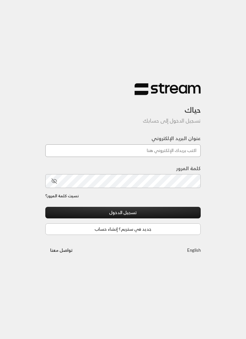
click at [172, 149] on input "عنوان البريد الإلكتروني" at bounding box center [122, 150] width 155 height 13
type input "[EMAIL_ADDRESS][DOMAIN_NAME]"
click at [123, 213] on button "تسجيل الدخول" at bounding box center [122, 213] width 155 height 12
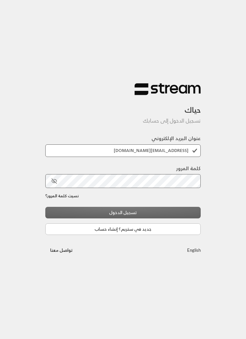
click at [157, 213] on div "تسجيل الدخول جديد في ستريم؟ إنشاء حساب" at bounding box center [122, 221] width 155 height 28
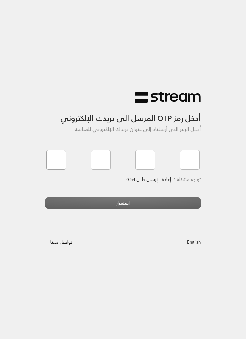
type input "9"
type input "3"
type input "7"
type input "2"
click at [130, 200] on div "استمرار" at bounding box center [122, 205] width 155 height 17
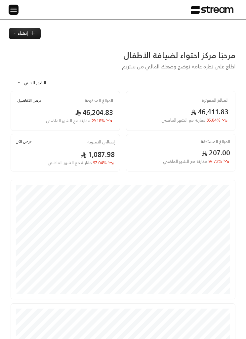
click at [12, 7] on img at bounding box center [14, 10] width 8 height 8
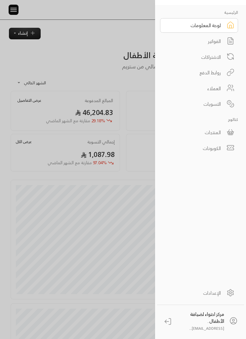
click at [221, 42] on link "الفواتير" at bounding box center [199, 41] width 78 height 15
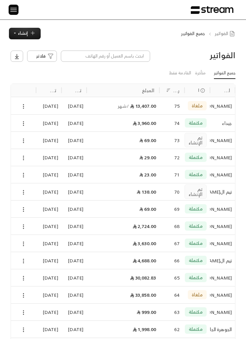
click at [25, 36] on span "إنشاء" at bounding box center [23, 33] width 10 height 8
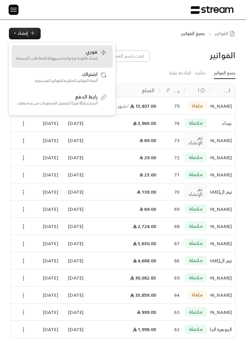
click at [87, 55] on p "إنشاء فاتورة مرة واحدة بسهولة للمعاملات السريعة." at bounding box center [56, 58] width 83 height 6
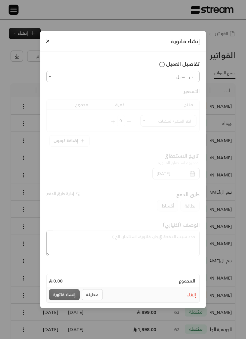
click at [173, 78] on input "اختر العميل" at bounding box center [122, 77] width 151 height 10
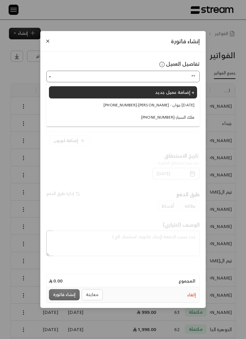
click at [180, 104] on span "[PHONE_NUMBER] - [PERSON_NAME] - جوان [DATE]" at bounding box center [148, 105] width 91 height 6
type input "**********"
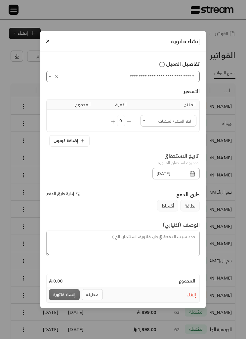
click at [155, 122] on input "اختر العميل" at bounding box center [168, 121] width 54 height 10
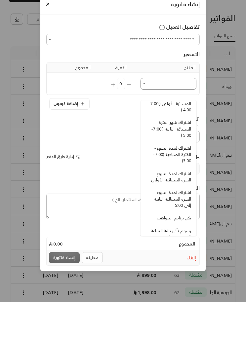
scroll to position [164, 0]
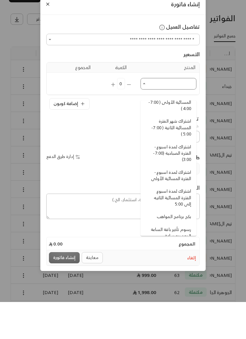
click at [181, 225] on span "اشتراك لمدة اسبوع الفترة المسائية الثانيه إلى 5:00" at bounding box center [169, 234] width 43 height 19
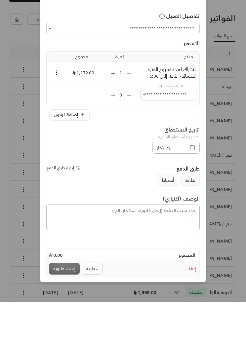
type input "**********"
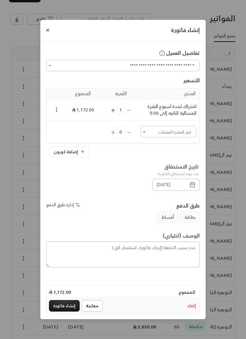
click at [147, 135] on icon "Open" at bounding box center [144, 132] width 6 height 6
type input "*"
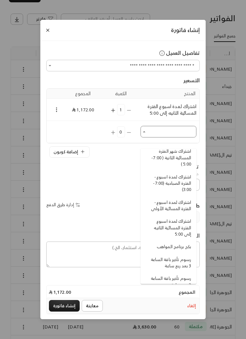
scroll to position [187, 0]
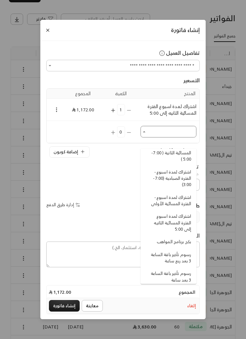
click at [184, 219] on span "اشتراك لمدة اسبوع الفترة المسائية الثانيه إلى 5:00" at bounding box center [169, 222] width 43 height 19
type input "**********"
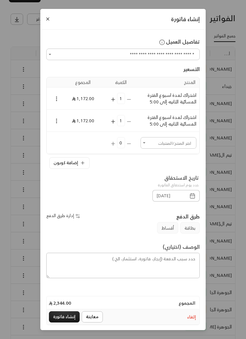
click at [56, 124] on icon "Selected Products" at bounding box center [57, 121] width 6 height 6
click at [75, 144] on li "إضافة كوبون" at bounding box center [71, 143] width 32 height 10
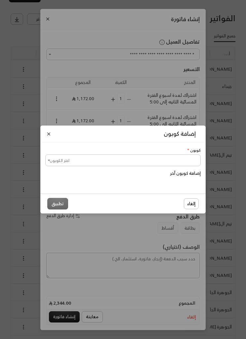
click at [96, 165] on input "اختر الكوبون" at bounding box center [122, 160] width 153 height 10
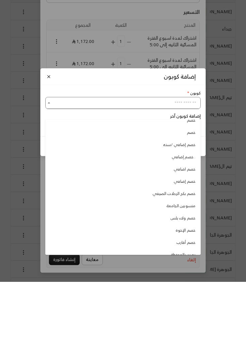
scroll to position [22, 0]
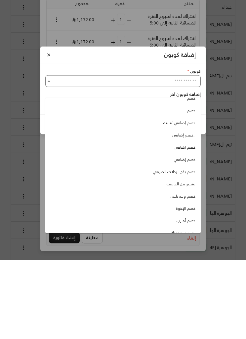
click at [187, 284] on span "خصم الإخوة" at bounding box center [185, 287] width 19 height 6
type input "**********"
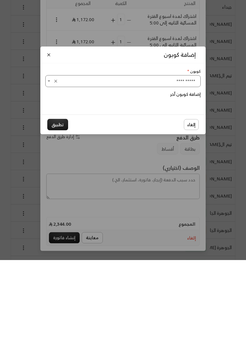
click at [52, 198] on button "تطبيق" at bounding box center [57, 204] width 21 height 12
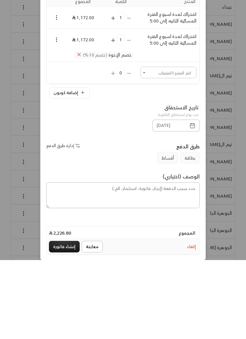
scroll to position [116, 0]
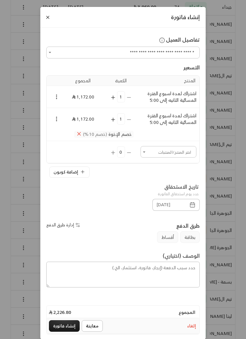
click at [79, 137] on icon "Selected Products" at bounding box center [79, 134] width 6 height 6
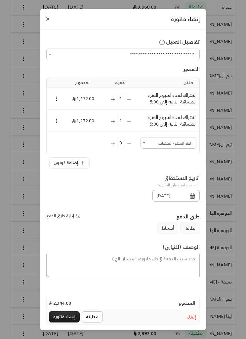
click at [58, 124] on icon "Selected Products" at bounding box center [57, 121] width 6 height 6
click at [76, 138] on li "إضافة كوبون" at bounding box center [71, 143] width 32 height 10
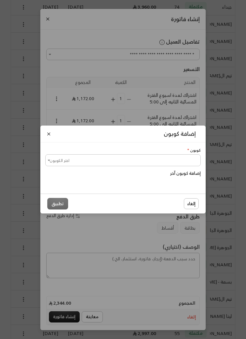
click at [194, 165] on input "اختر الكوبون" at bounding box center [122, 160] width 153 height 10
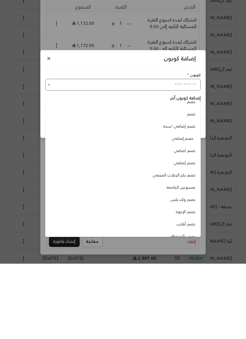
scroll to position [22, 0]
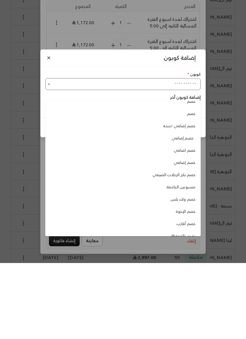
click at [189, 285] on span "خصم الإخوة" at bounding box center [185, 288] width 19 height 6
type input "**********"
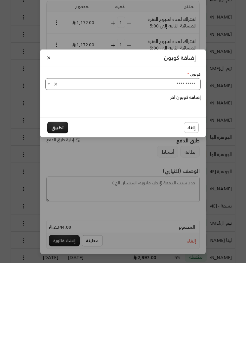
click at [104, 234] on div "**********" at bounding box center [123, 169] width 246 height 339
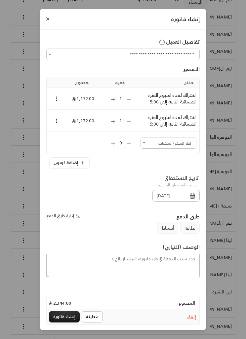
click at [59, 125] on button "Selected Products" at bounding box center [57, 121] width 6 height 8
click at [73, 145] on li "إضافة كوبون" at bounding box center [71, 143] width 32 height 10
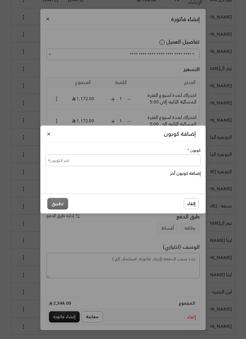
click at [183, 165] on input "اختر الكوبون" at bounding box center [122, 160] width 153 height 10
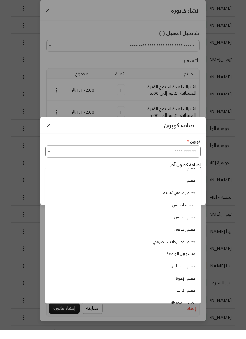
scroll to position [22, 0]
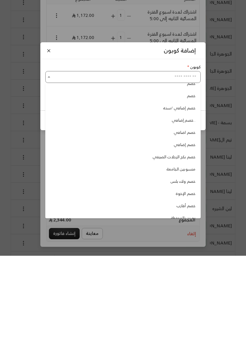
click at [188, 274] on span "خصم الإخوة" at bounding box center [185, 277] width 19 height 6
type input "**********"
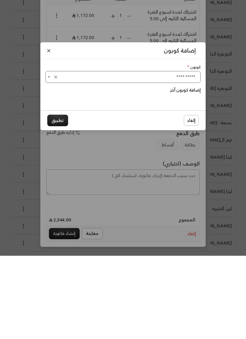
click at [56, 198] on button "تطبيق" at bounding box center [57, 204] width 21 height 12
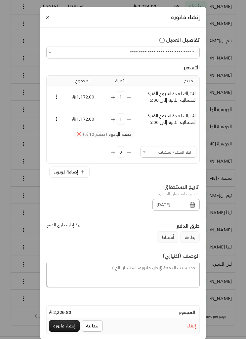
click at [167, 242] on span "أقساط" at bounding box center [167, 237] width 21 height 12
click at [161, 243] on span "أقساط" at bounding box center [167, 237] width 21 height 12
click at [189, 243] on span "بطاقة" at bounding box center [189, 237] width 19 height 12
click at [69, 230] on button "إدارة طرق الدفع" at bounding box center [63, 225] width 35 height 10
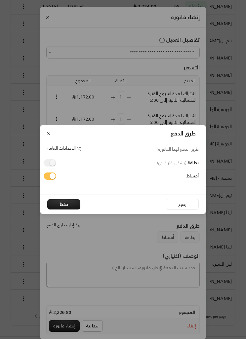
click at [52, 166] on span at bounding box center [50, 162] width 13 height 7
click at [51, 166] on span at bounding box center [50, 162] width 13 height 7
click at [49, 166] on span at bounding box center [50, 162] width 13 height 7
click at [50, 166] on span at bounding box center [50, 162] width 13 height 7
click at [48, 166] on span at bounding box center [50, 162] width 13 height 7
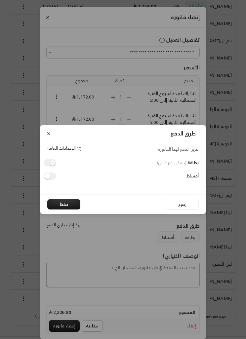
click at [48, 166] on span at bounding box center [50, 162] width 13 height 7
click at [52, 166] on span at bounding box center [50, 162] width 13 height 7
click at [72, 265] on div "طرق الدفع طرق الدفع لهذا الفاتورة: الإعدادات العامة بطاقة ( بشكل افتراضي ) أقسا…" at bounding box center [123, 169] width 246 height 339
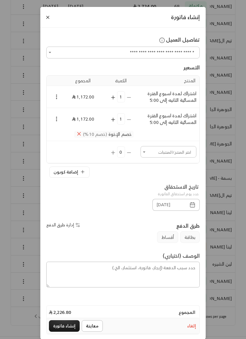
click at [65, 332] on button "إنشاء فاتورة" at bounding box center [64, 326] width 31 height 12
click at [70, 332] on div "معاينة إنشاء فاتورة" at bounding box center [77, 326] width 56 height 12
click at [114, 273] on textarea at bounding box center [122, 275] width 153 height 26
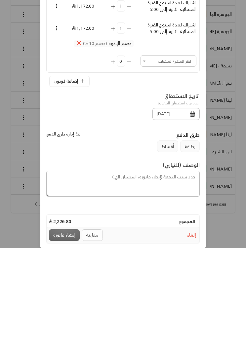
click at [62, 320] on div "معاينة إنشاء فاتورة" at bounding box center [77, 326] width 56 height 12
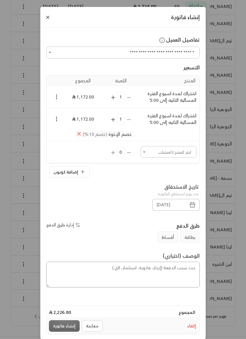
click at [92, 273] on textarea at bounding box center [122, 275] width 153 height 26
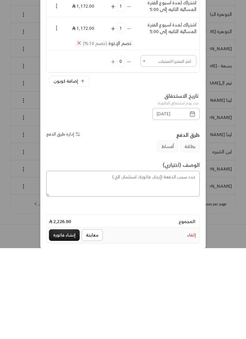
type textarea "ت"
type textarea "اشتراك لمدة اسبوع مسائي الفترة الثانية"
click at [61, 320] on button "إنشاء فاتورة" at bounding box center [64, 326] width 31 height 12
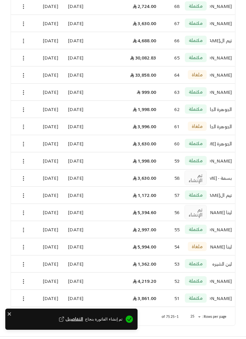
scroll to position [0, 0]
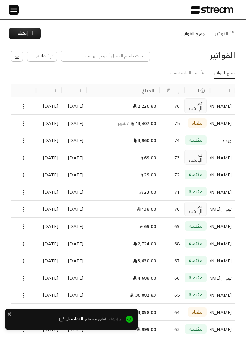
click at [26, 33] on span "إنشاء" at bounding box center [23, 33] width 10 height 8
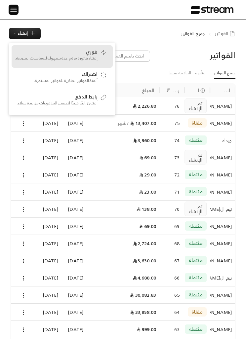
click at [51, 58] on p "إنشاء فاتورة مرة واحدة بسهولة للمعاملات السريعة." at bounding box center [56, 58] width 83 height 6
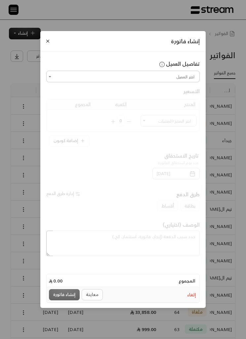
click at [71, 81] on input "اختر العميل" at bounding box center [122, 77] width 151 height 10
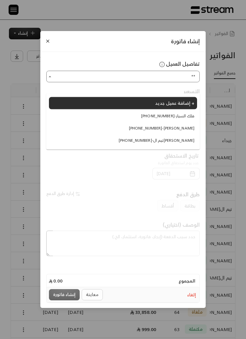
type input "*"
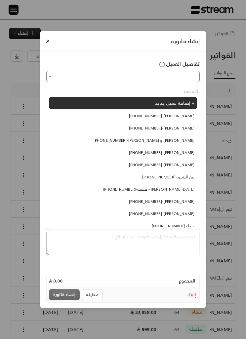
click at [102, 101] on li "إضافة عميل جديد +" at bounding box center [123, 103] width 148 height 12
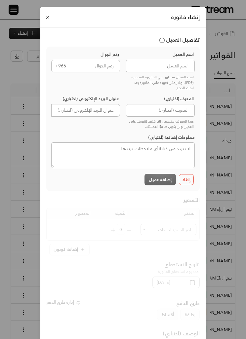
click at [157, 65] on input at bounding box center [160, 66] width 69 height 13
click at [94, 68] on input "tel" at bounding box center [95, 66] width 50 height 13
click at [107, 65] on input "tel" at bounding box center [95, 66] width 50 height 13
paste input "[PHONE_NUMBER]"
type input "533573754"
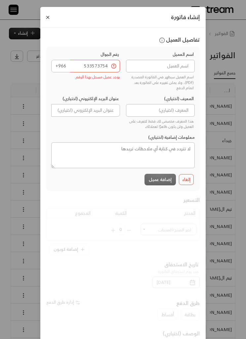
click at [45, 20] on button "Close" at bounding box center [47, 17] width 7 height 7
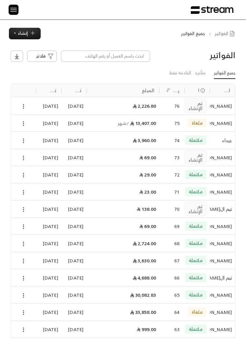
click at [28, 36] on button "إنشاء" at bounding box center [25, 34] width 32 height 12
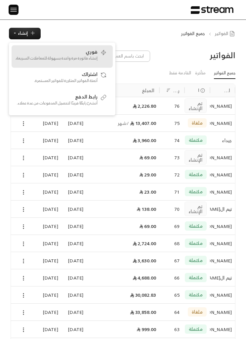
click at [89, 54] on span "فوري" at bounding box center [92, 52] width 12 height 6
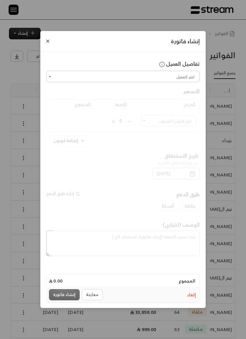
click at [177, 74] on input "اختر العميل" at bounding box center [122, 77] width 151 height 10
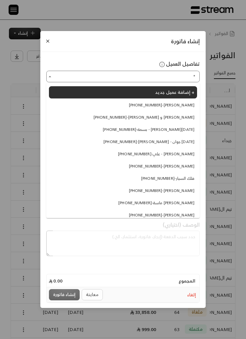
click at [188, 116] on span "[PHONE_NUMBER] - [PERSON_NAME] و [PERSON_NAME]" at bounding box center [143, 117] width 101 height 6
type input "**********"
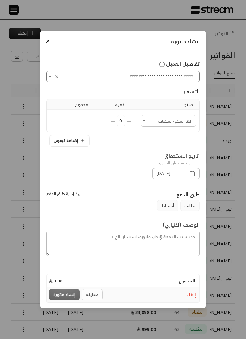
click at [178, 125] on input "اختر العميل" at bounding box center [168, 121] width 54 height 10
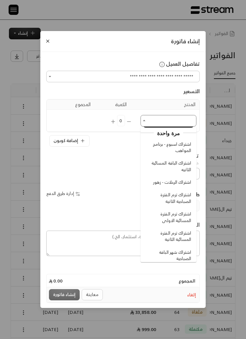
scroll to position [18, 0]
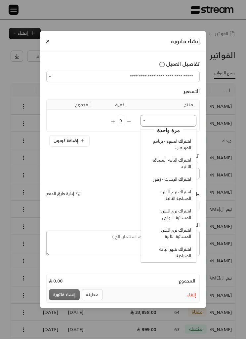
click at [184, 145] on span "اشتراك اسبوع - برنامج المواهب" at bounding box center [169, 144] width 43 height 13
type input "**********"
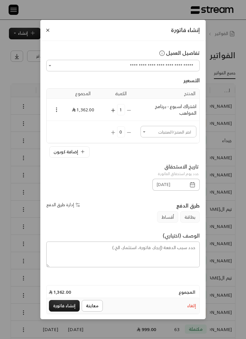
click at [132, 132] on td "0" at bounding box center [120, 132] width 33 height 22
click at [128, 132] on td "0" at bounding box center [120, 132] width 33 height 22
click at [149, 130] on input "اختر العميل" at bounding box center [168, 132] width 54 height 10
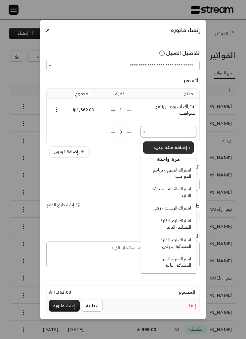
click at [186, 172] on span "اشتراك اسبوع - برنامج المواهب" at bounding box center [169, 173] width 43 height 13
type input "**********"
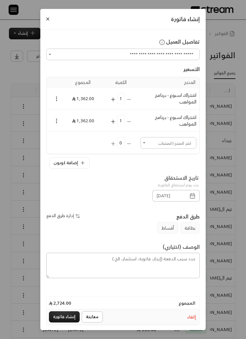
click at [56, 121] on icon "Selected Products" at bounding box center [57, 121] width 6 height 6
click at [74, 134] on li "إضافة كوبون" at bounding box center [71, 133] width 32 height 10
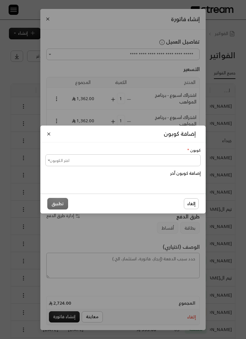
click at [108, 155] on input "اختر الكوبون" at bounding box center [122, 160] width 153 height 10
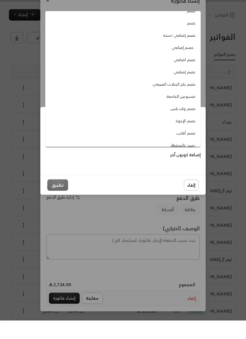
scroll to position [22, 0]
click at [189, 137] on span "خصم الإخوة" at bounding box center [185, 140] width 19 height 6
type input "**********"
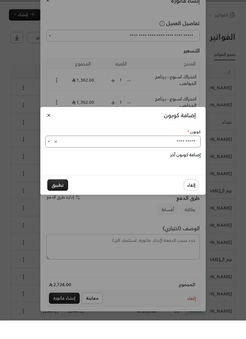
click at [60, 198] on button "تطبيق" at bounding box center [57, 204] width 21 height 12
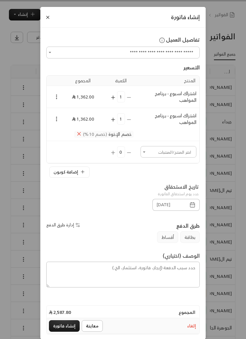
click at [58, 332] on button "إنشاء فاتورة" at bounding box center [64, 326] width 31 height 12
click at [58, 332] on div "معاينة إنشاء فاتورة" at bounding box center [77, 326] width 56 height 12
click at [67, 277] on textarea at bounding box center [122, 275] width 153 height 26
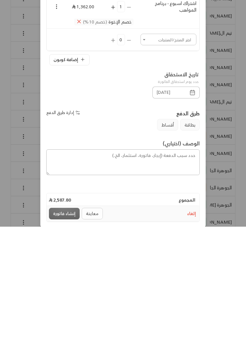
click at [66, 320] on div "معاينة إنشاء فاتورة" at bounding box center [77, 326] width 56 height 12
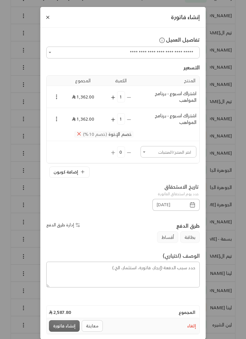
click at [179, 260] on span "الوصف (اختياري)" at bounding box center [181, 255] width 37 height 9
click at [192, 276] on textarea at bounding box center [122, 275] width 153 height 26
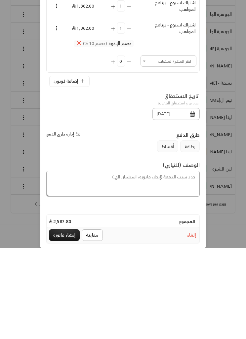
type textarea "ب"
click at [69, 320] on button "إنشاء فاتورة" at bounding box center [64, 326] width 31 height 12
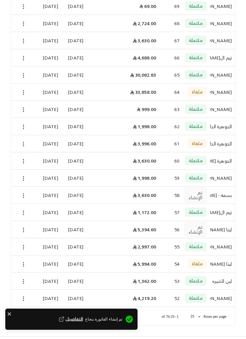
scroll to position [0, 0]
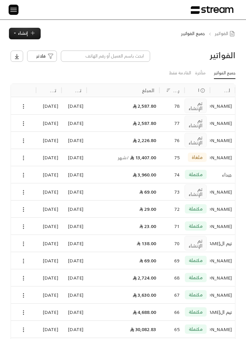
click at [21, 121] on icon at bounding box center [23, 124] width 6 height 6
click at [28, 131] on li "عرض" at bounding box center [32, 135] width 20 height 10
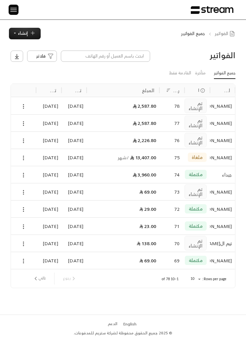
click at [45, 106] on div "[DATE]" at bounding box center [48, 105] width 18 height 17
click at [12, 12] on img at bounding box center [14, 10] width 8 height 8
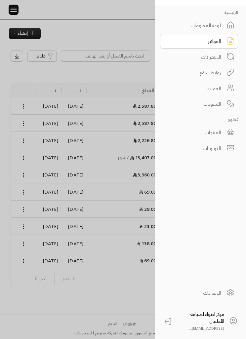
click at [221, 93] on link "العملاء" at bounding box center [199, 88] width 78 height 15
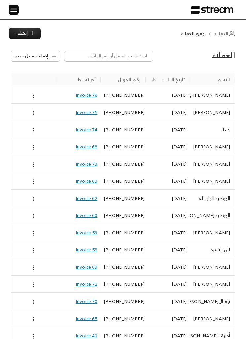
click at [12, 12] on img at bounding box center [14, 10] width 8 height 8
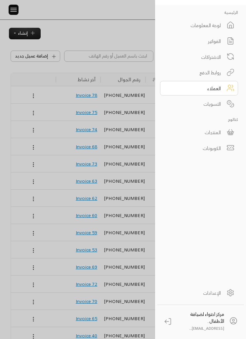
click at [213, 41] on div "الفواتير" at bounding box center [194, 41] width 52 height 7
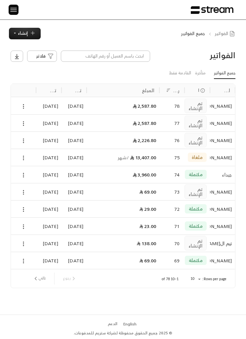
click at [22, 125] on icon at bounding box center [23, 124] width 6 height 6
click at [28, 138] on li "عرض" at bounding box center [32, 135] width 20 height 10
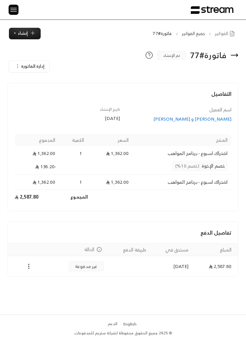
click at [28, 67] on span "إدارة الفاتورة" at bounding box center [32, 66] width 23 height 8
click at [58, 94] on div "إلغاء" at bounding box center [42, 95] width 54 height 6
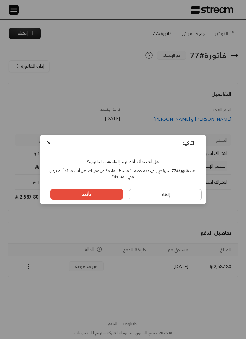
click at [97, 194] on button "تأكيد" at bounding box center [86, 194] width 73 height 11
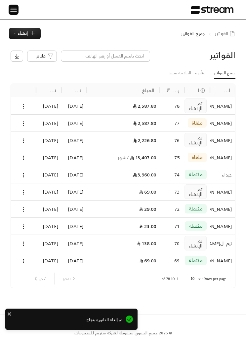
click at [21, 105] on icon at bounding box center [23, 106] width 6 height 6
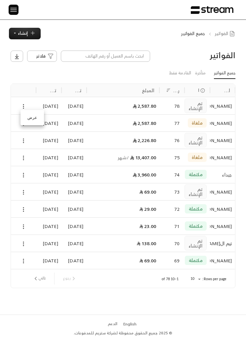
click at [30, 121] on li "عرض" at bounding box center [32, 118] width 20 height 10
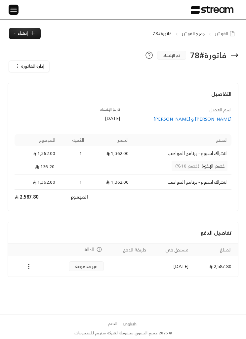
click at [29, 268] on circle "Payments" at bounding box center [28, 268] width 1 height 1
click at [59, 278] on li "تغيير الحالة الى مدفوعة" at bounding box center [51, 278] width 50 height 10
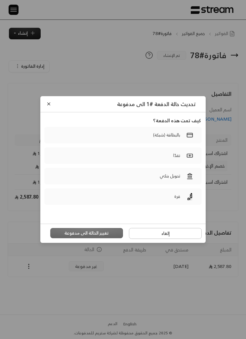
click at [187, 174] on icon at bounding box center [189, 176] width 7 height 7
click at [109, 237] on button "تغيير الحالة الى مدفوعة" at bounding box center [86, 233] width 73 height 11
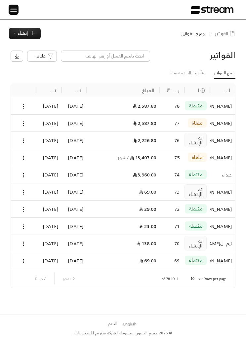
click at [16, 13] on img at bounding box center [14, 10] width 8 height 8
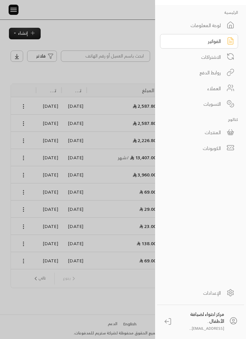
click at [92, 34] on div at bounding box center [123, 169] width 246 height 339
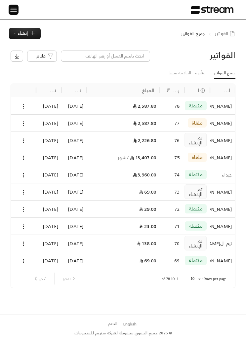
click at [32, 48] on div "الفواتير فلاتر جميع الفواتير متأخرة القادمة فقط اسم العميل الحالة رقم الفاتورة …" at bounding box center [123, 176] width 246 height 275
click at [19, 38] on button "إنشاء" at bounding box center [25, 34] width 32 height 12
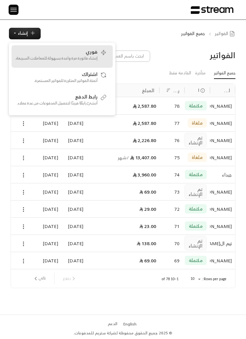
click at [45, 56] on p "إنشاء فاتورة مرة واحدة بسهولة للمعاملات السريعة." at bounding box center [56, 58] width 83 height 6
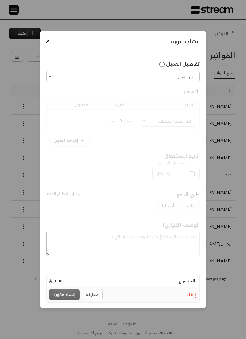
click at [187, 176] on div at bounding box center [126, 170] width 147 height 36
click at [179, 77] on input "اختر العميل" at bounding box center [122, 77] width 151 height 10
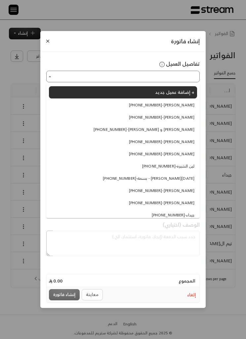
click at [185, 202] on span "[PHONE_NUMBER] - [PERSON_NAME]" at bounding box center [161, 203] width 65 height 6
type input "**********"
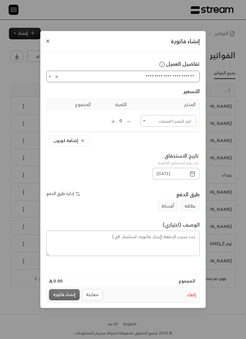
click at [180, 119] on input "اختر العميل" at bounding box center [168, 121] width 54 height 10
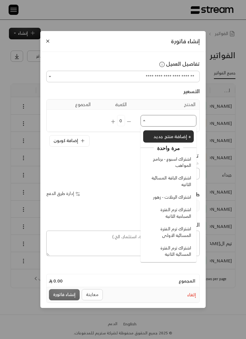
click at [187, 162] on span "اشتراك اسبوع - برنامج المواهب" at bounding box center [169, 162] width 43 height 13
type input "**********"
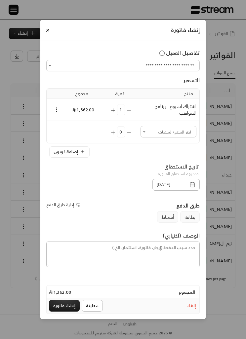
click at [70, 307] on button "إنشاء فاتورة" at bounding box center [64, 306] width 31 height 12
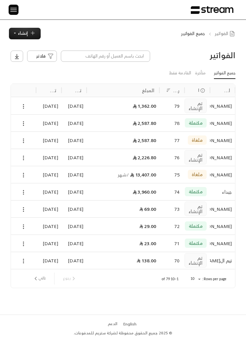
click at [22, 102] on button at bounding box center [23, 106] width 6 height 8
click at [32, 113] on li "عرض" at bounding box center [32, 118] width 20 height 10
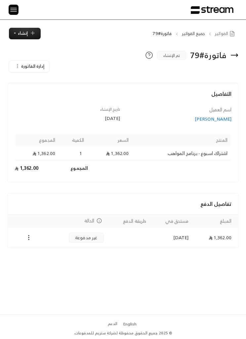
click at [27, 65] on span "إدارة الفاتورة" at bounding box center [32, 66] width 23 height 8
click at [29, 246] on td "Payments" at bounding box center [28, 237] width 41 height 20
click at [26, 237] on icon "Payments" at bounding box center [28, 237] width 7 height 7
click at [26, 237] on div at bounding box center [123, 169] width 246 height 339
click at [25, 237] on button "Payments" at bounding box center [29, 238] width 8 height 8
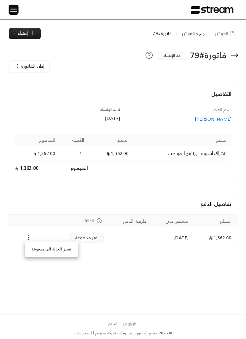
click at [41, 247] on li "تغيير الحالة الى مدفوعة" at bounding box center [51, 249] width 50 height 10
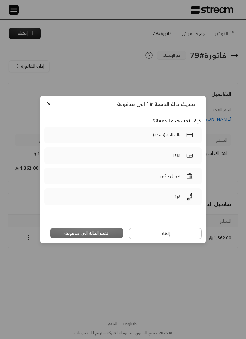
click at [115, 180] on label "تحويل بنكي" at bounding box center [122, 176] width 157 height 17
click at [76, 232] on button "تغيير الحالة الى مدفوعة" at bounding box center [86, 233] width 73 height 11
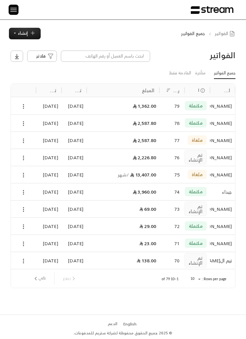
click at [26, 39] on button "إنشاء" at bounding box center [25, 34] width 32 height 12
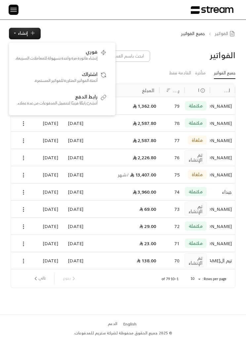
click at [54, 202] on div "[DATE]" at bounding box center [48, 208] width 18 height 17
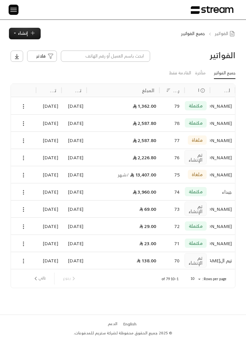
click at [14, 11] on img at bounding box center [14, 10] width 8 height 8
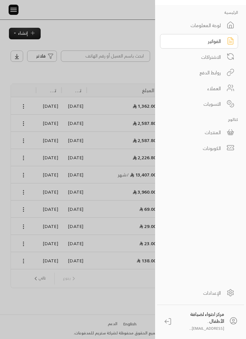
click at [27, 37] on div at bounding box center [123, 169] width 246 height 339
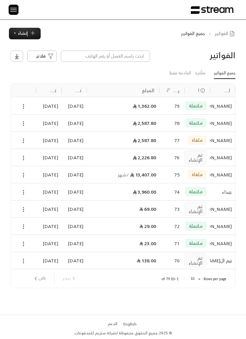
click at [27, 33] on span "إنشاء" at bounding box center [23, 33] width 10 height 8
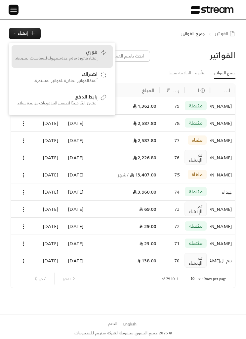
click at [70, 56] on p "إنشاء فاتورة مرة واحدة بسهولة للمعاملات السريعة." at bounding box center [56, 58] width 83 height 6
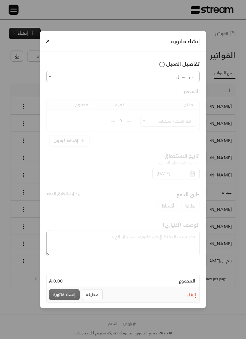
click at [179, 72] on input "اختر العميل" at bounding box center [122, 77] width 151 height 10
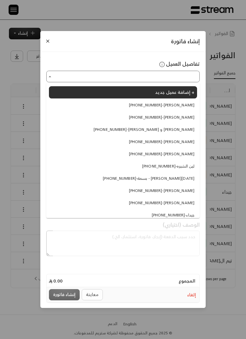
click at [181, 129] on span "[PHONE_NUMBER] - [PERSON_NAME] و [PERSON_NAME]" at bounding box center [143, 130] width 101 height 6
type input "**********"
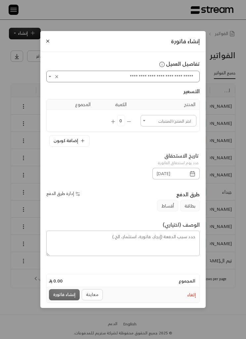
click at [176, 122] on input "اختر العميل" at bounding box center [168, 121] width 54 height 10
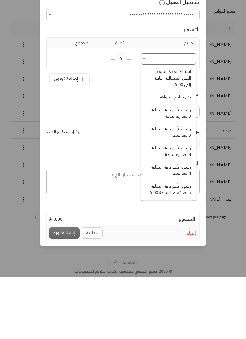
scroll to position [248, 0]
click at [182, 206] on span "رسوم تأخير باقة الساعة 4 بعد ربع ساعة" at bounding box center [169, 212] width 43 height 13
type input "**********"
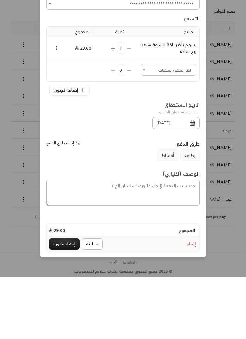
scroll to position [21, 0]
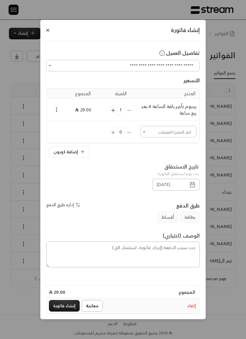
click at [152, 129] on input "اختر العميل" at bounding box center [168, 132] width 54 height 10
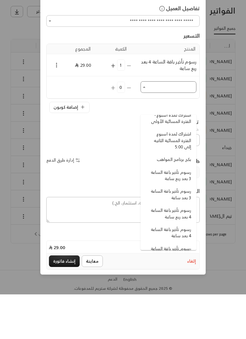
scroll to position [244, 0]
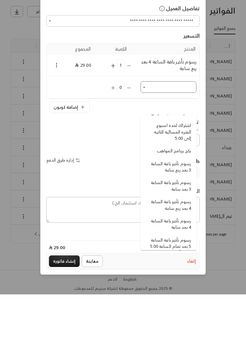
click at [183, 243] on span "رسوم تأخير باقة الساعة 4 بعد ربع ساعة" at bounding box center [169, 249] width 43 height 13
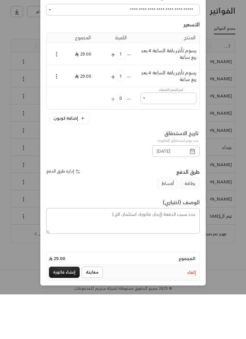
type input "**********"
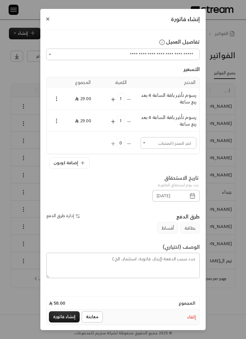
click at [71, 319] on button "إنشاء فاتورة" at bounding box center [64, 317] width 31 height 12
